Goal: Information Seeking & Learning: Find specific page/section

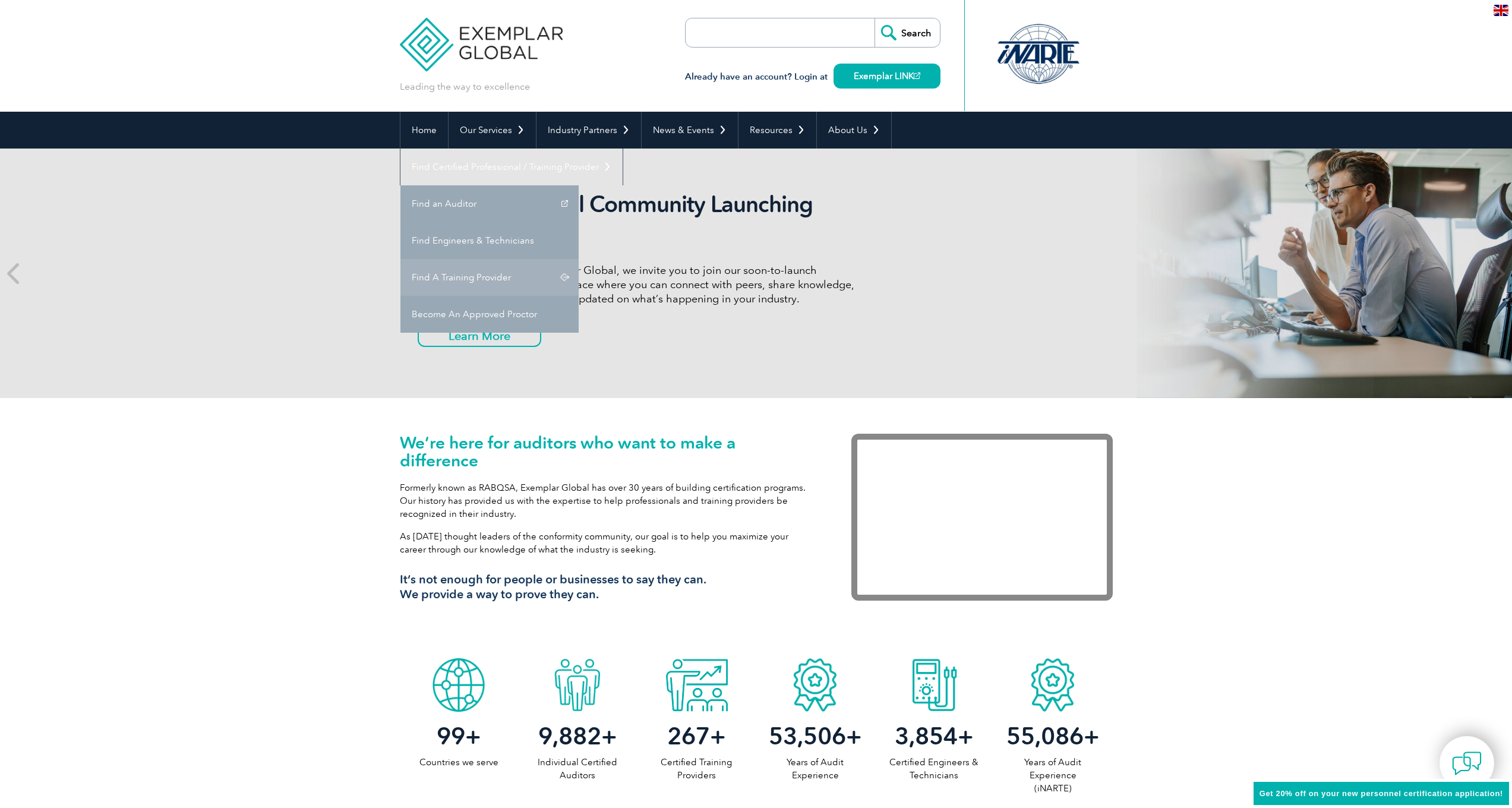
click at [579, 259] on link "Find A Training Provider" at bounding box center [490, 276] width 178 height 37
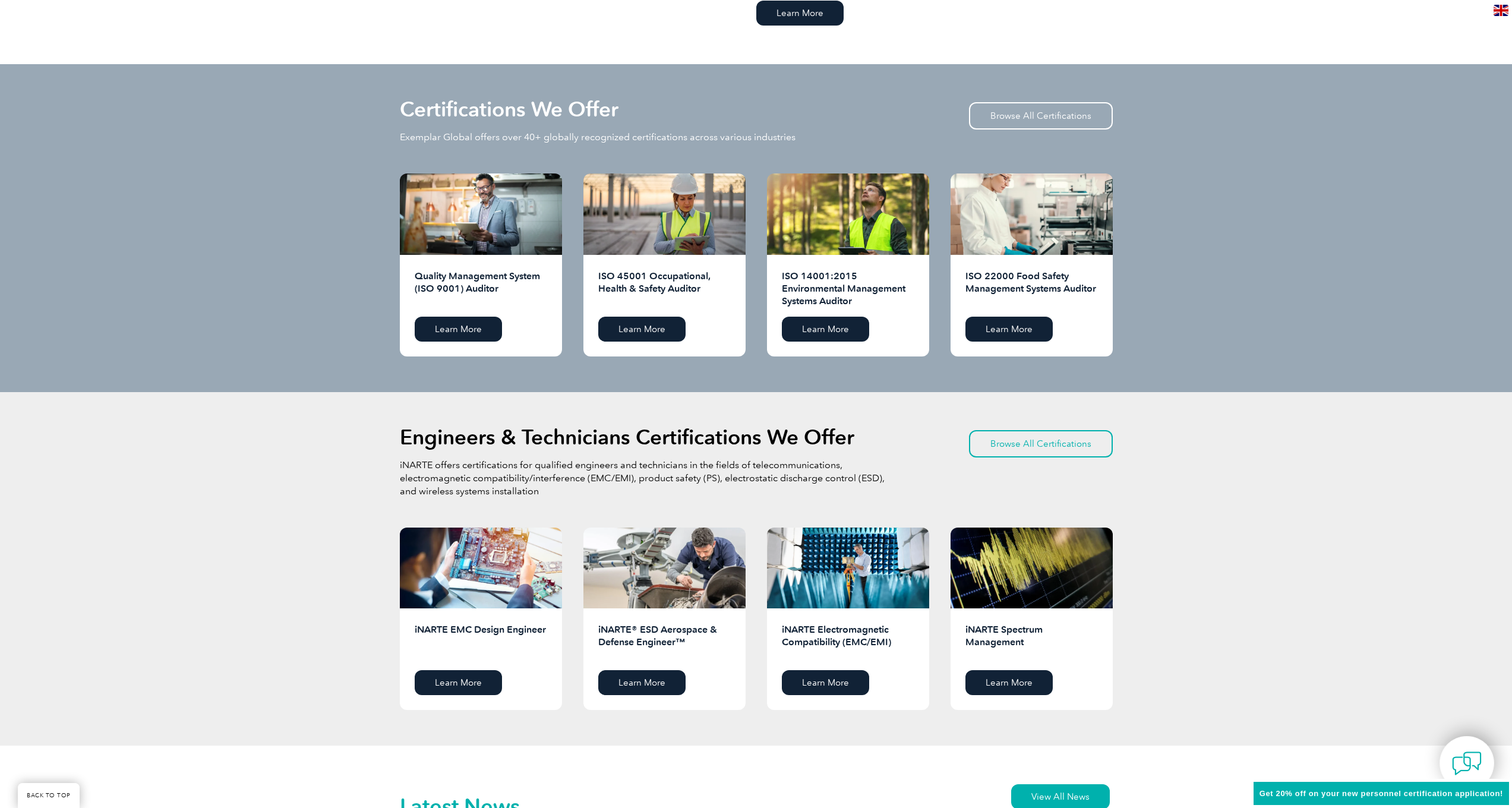
scroll to position [104, 0]
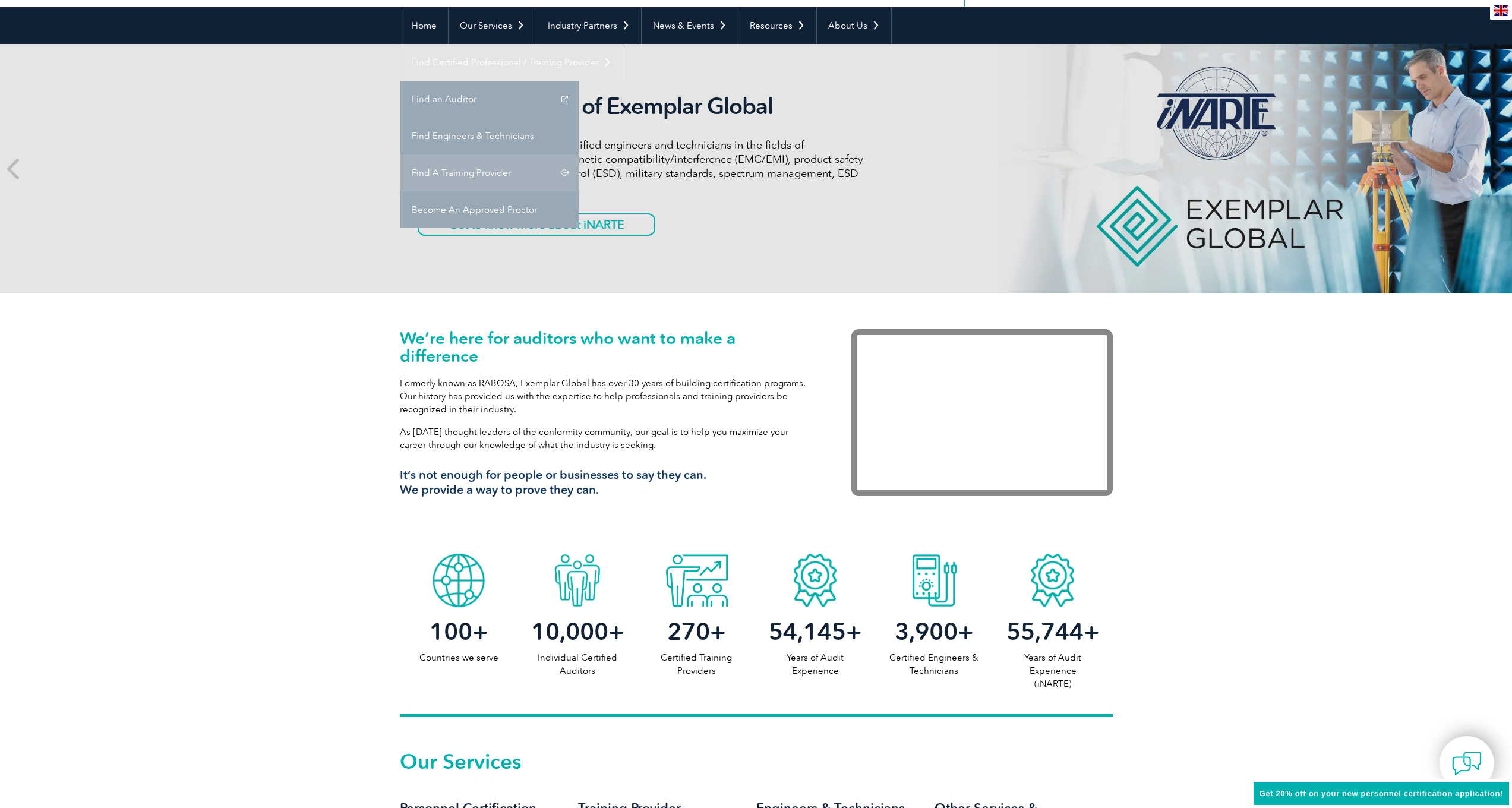
click at [579, 154] on link "Find A Training Provider" at bounding box center [490, 172] width 178 height 37
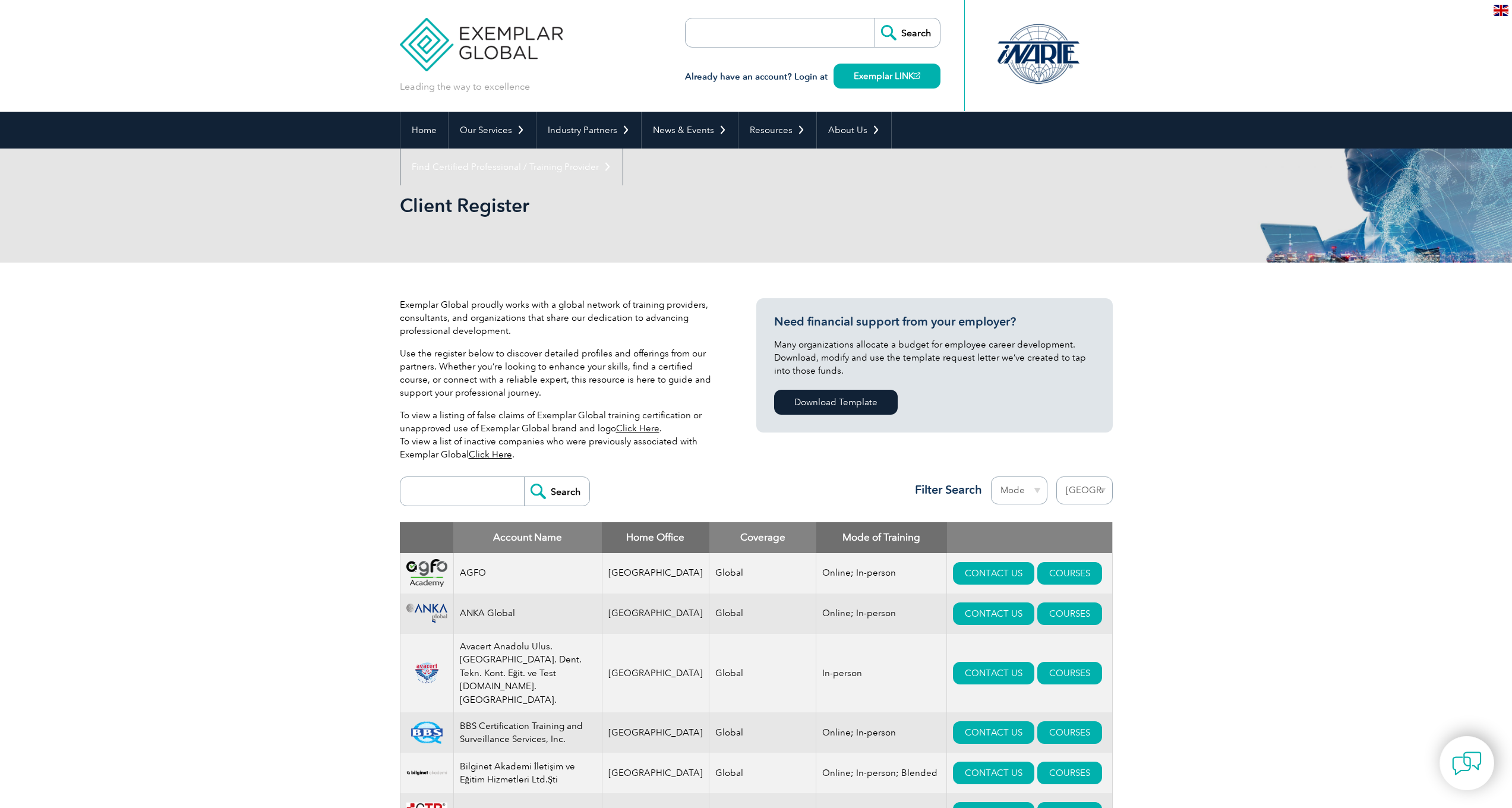
select select "[GEOGRAPHIC_DATA]"
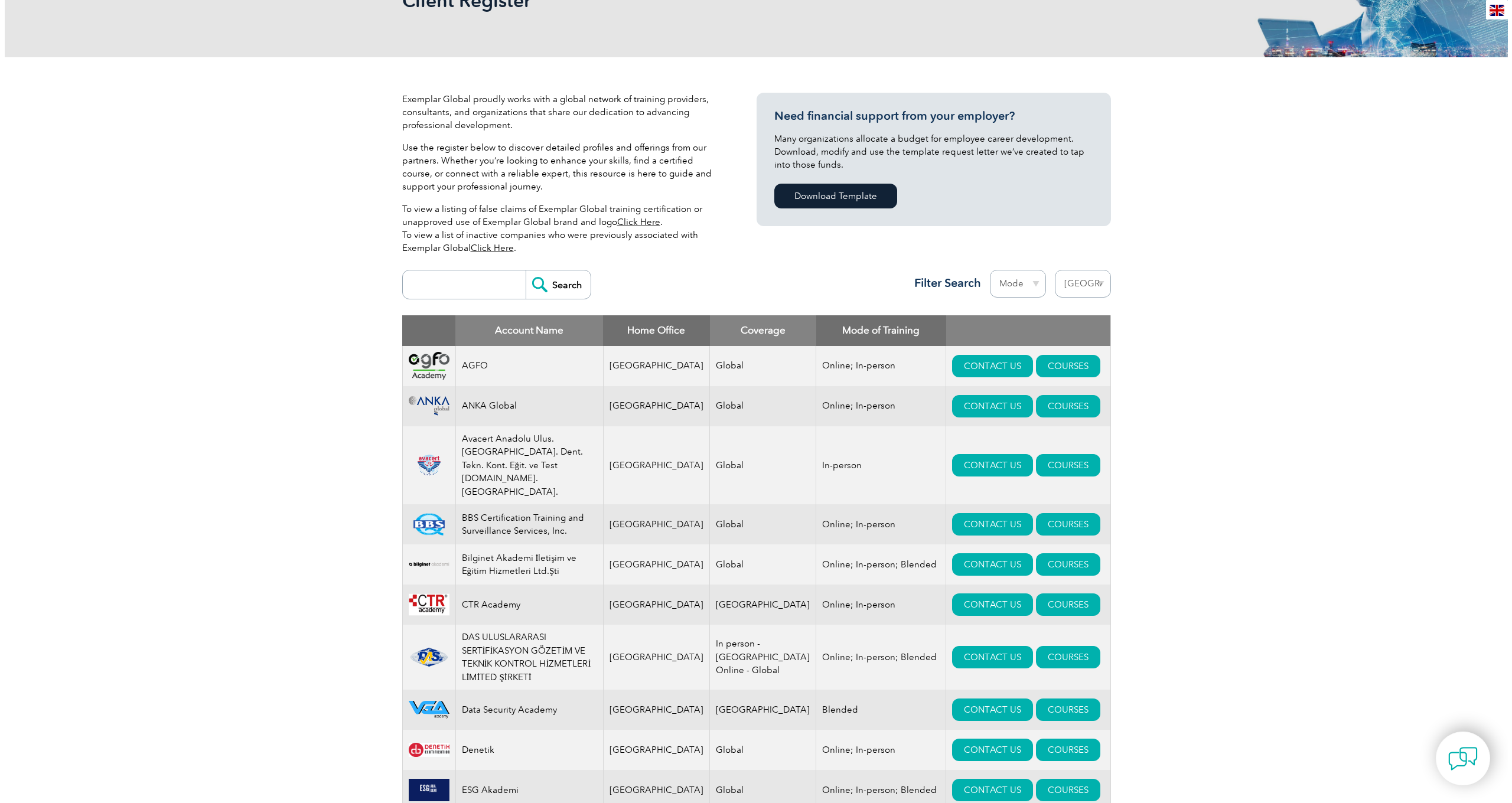
scroll to position [469, 0]
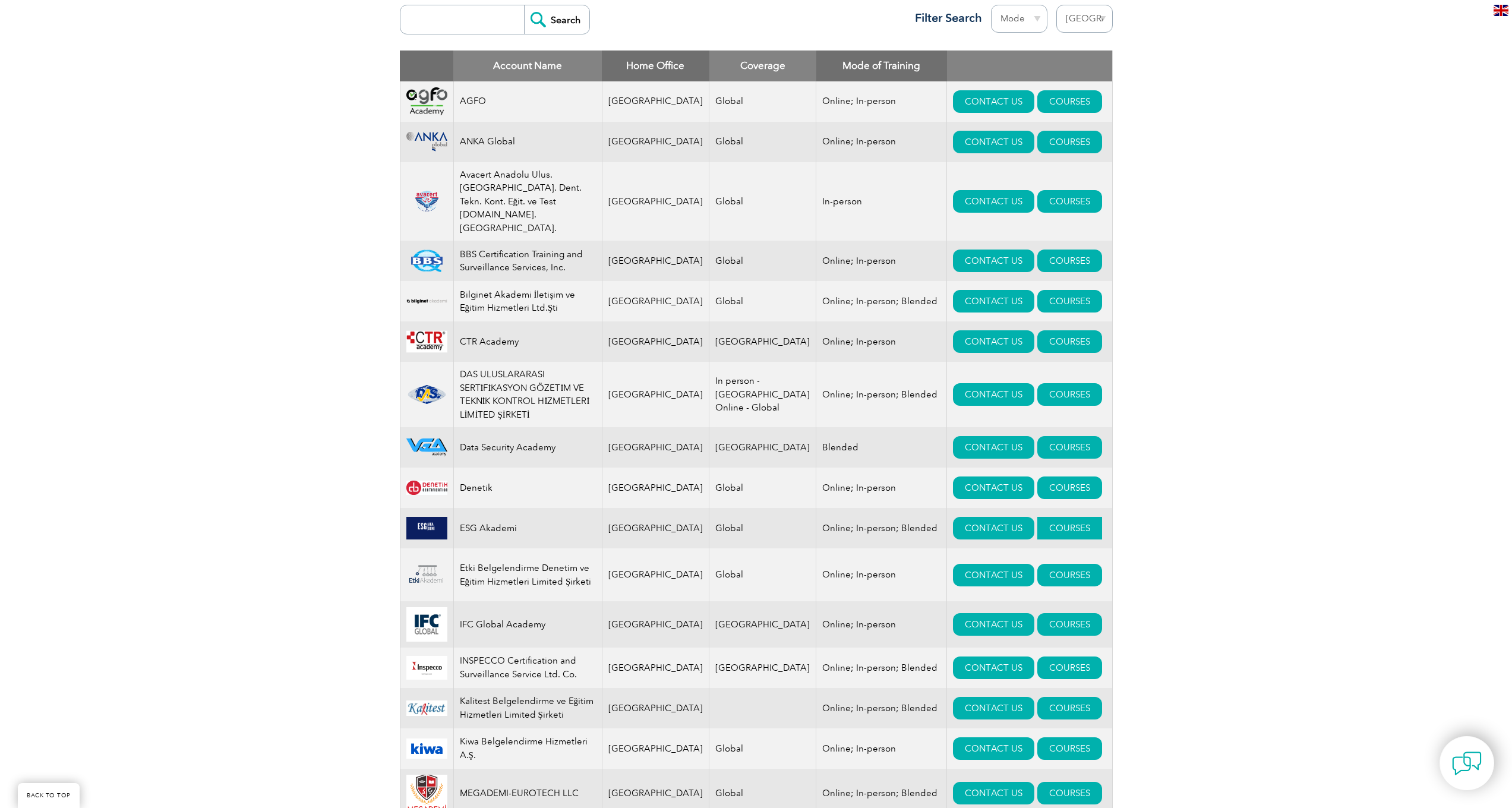
click at [1047, 516] on link "COURSES" at bounding box center [1070, 527] width 65 height 22
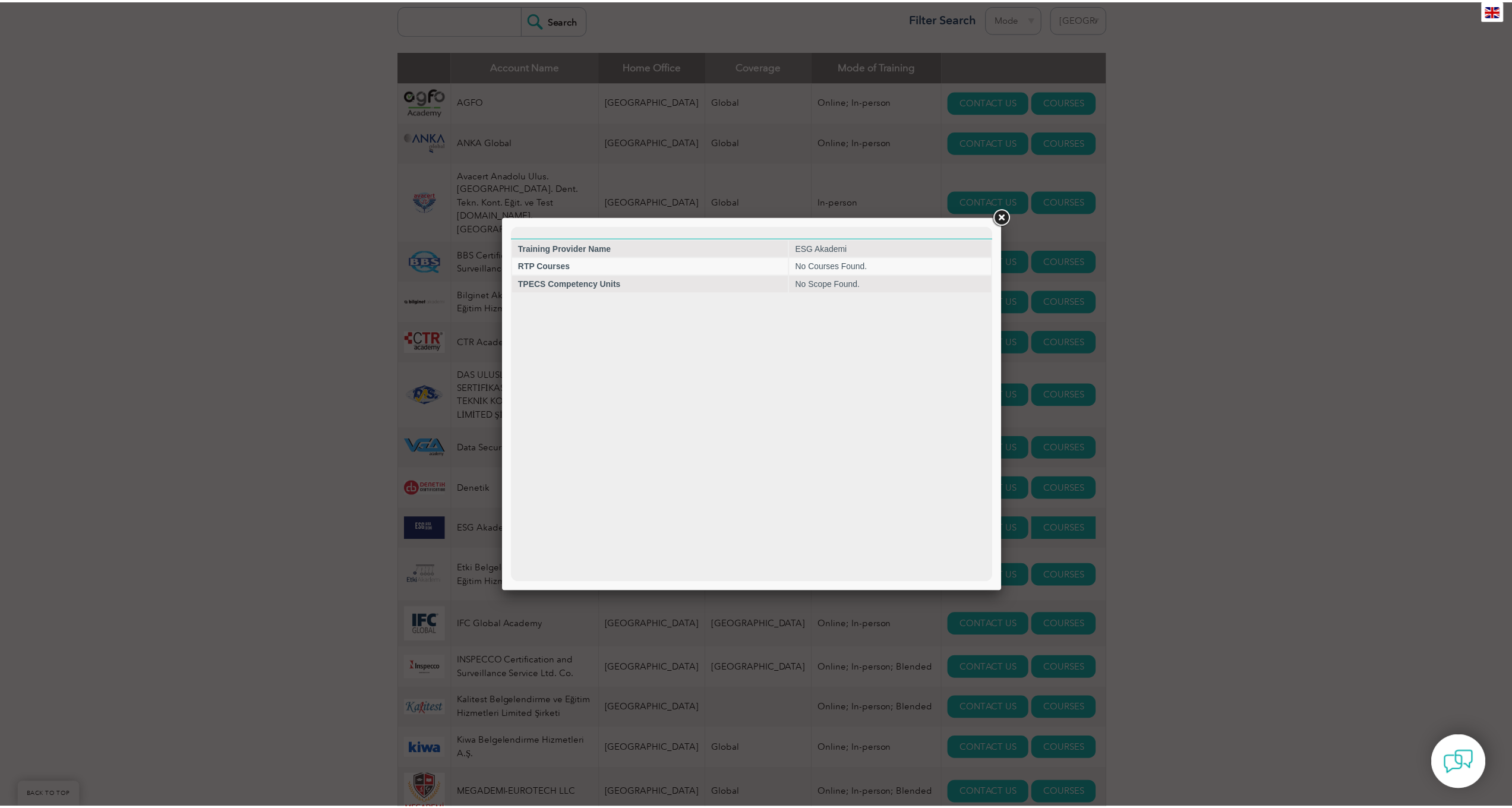
scroll to position [0, 0]
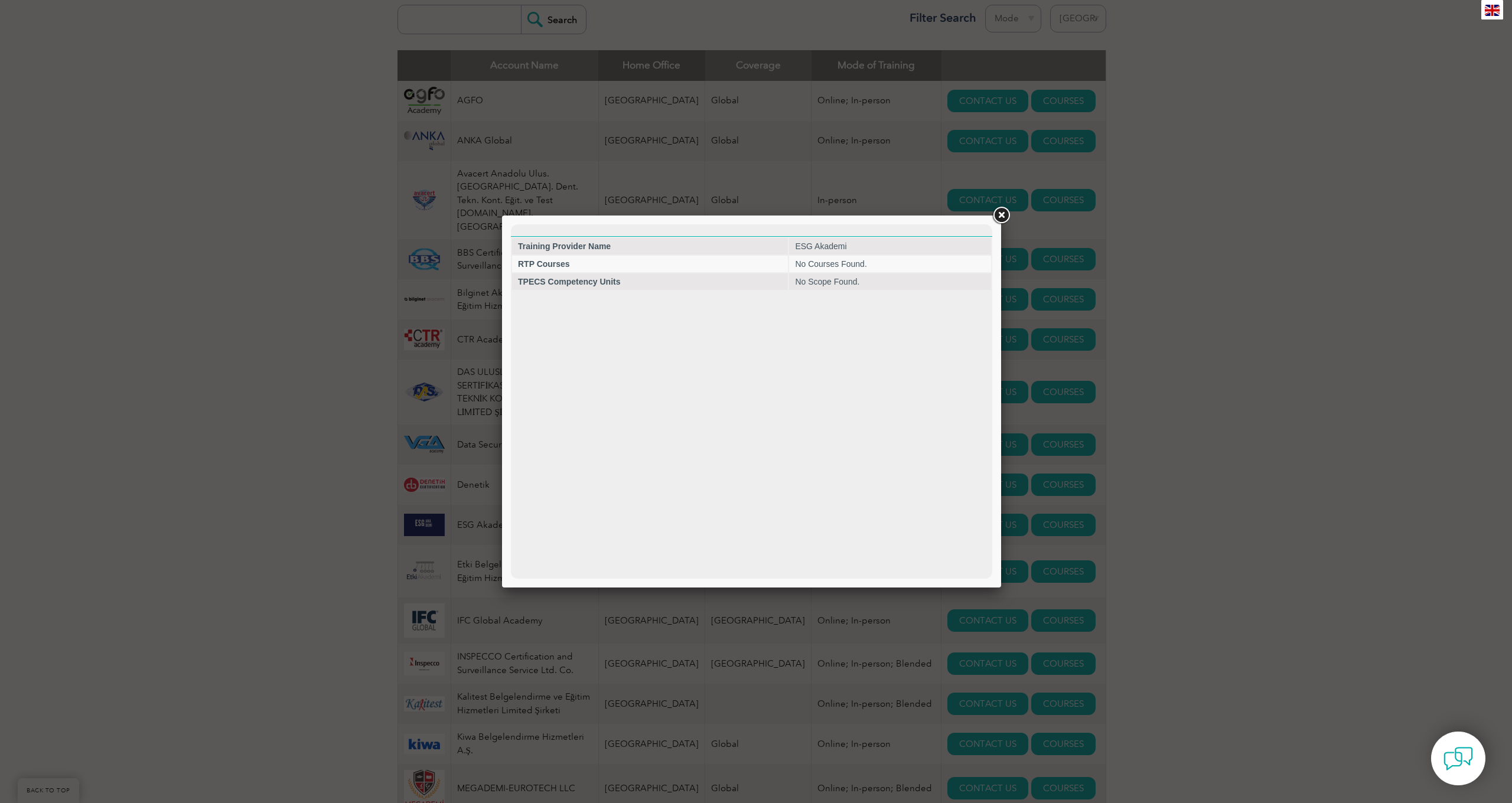
click at [1000, 220] on link at bounding box center [1001, 215] width 21 height 21
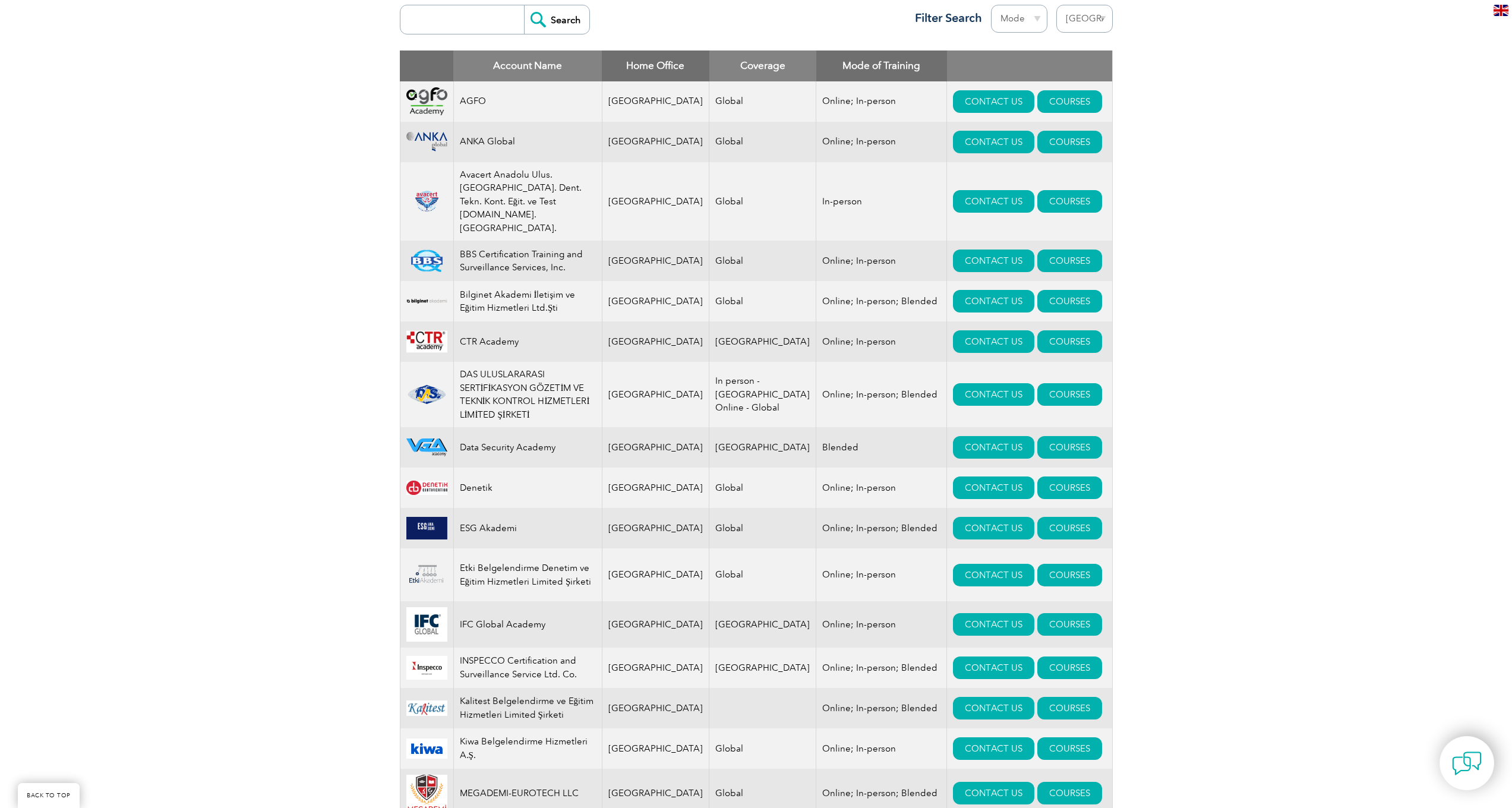
click at [205, 569] on div "Exemplar Global proudly works with a global network of training providers, cons…" at bounding box center [756, 674] width 1512 height 1766
click at [1169, 403] on div "Exemplar Global proudly works with a global network of training providers, cons…" at bounding box center [756, 674] width 1512 height 1766
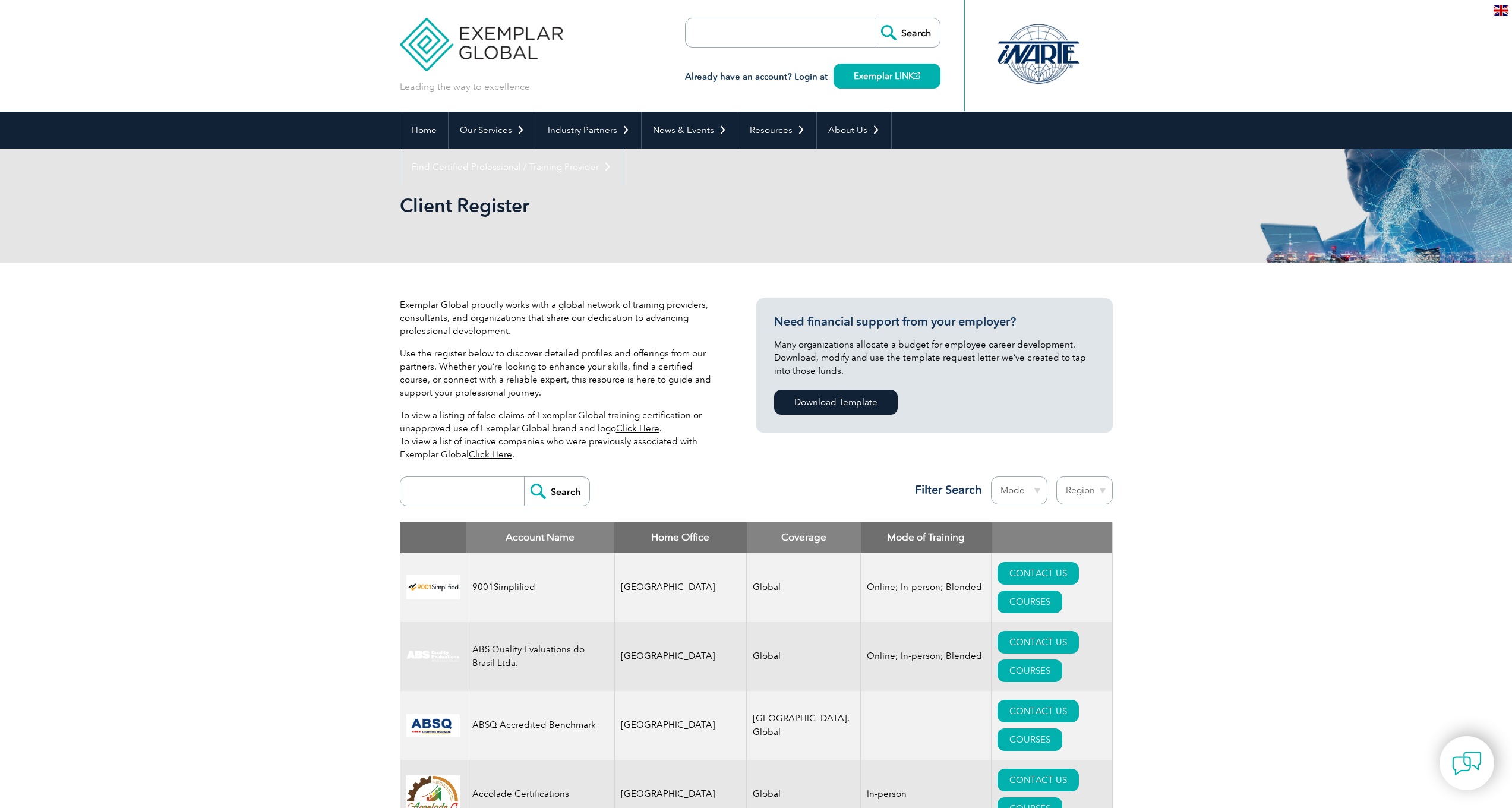
click at [458, 493] on input "search" at bounding box center [466, 491] width 118 height 29
type input "esg akademi"
click at [558, 488] on input "Search" at bounding box center [556, 491] width 65 height 29
